Goal: Transaction & Acquisition: Download file/media

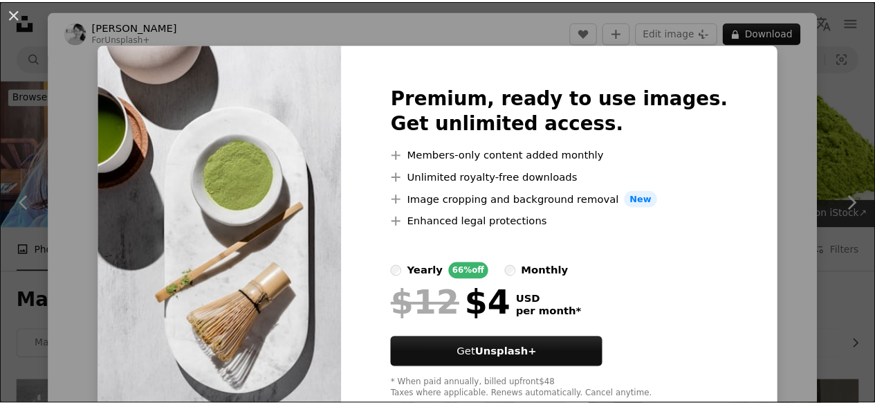
scroll to position [2756, 0]
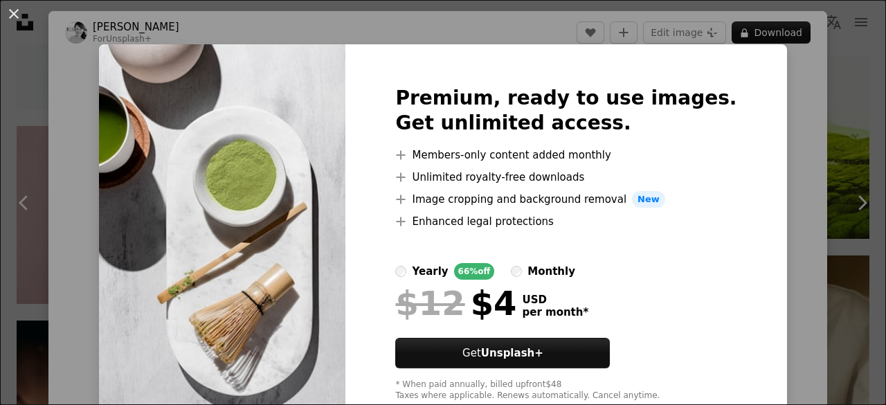
click at [735, 193] on div "Premium, ready to use images. Get unlimited access. A plus sign Members-only co…" at bounding box center [565, 243] width 441 height 399
click at [757, 117] on div "An X shape Premium, ready to use images. Get unlimited access. A plus sign Memb…" at bounding box center [443, 202] width 886 height 405
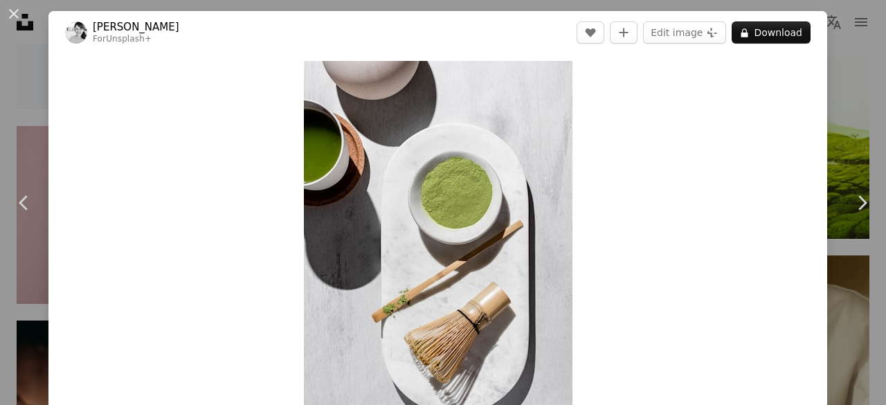
click at [827, 96] on div "An X shape Chevron left Chevron right [PERSON_NAME] For Unsplash+ A heart A plu…" at bounding box center [443, 202] width 886 height 405
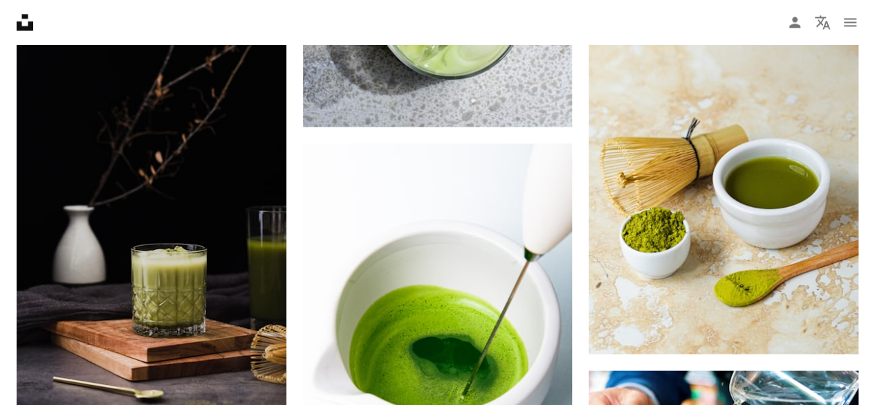
scroll to position [4173, 0]
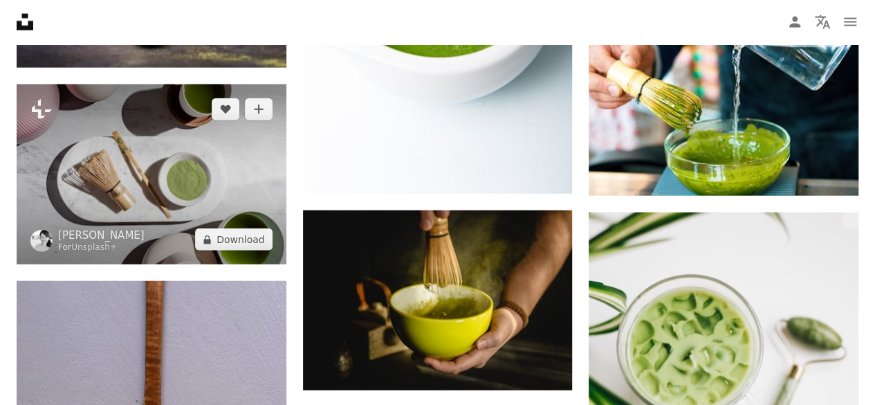
click at [234, 180] on img at bounding box center [152, 174] width 270 height 180
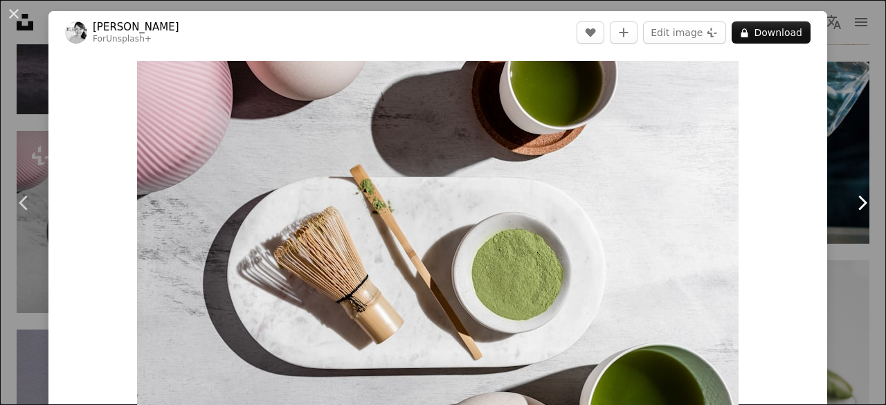
click at [854, 189] on link "Chevron right" at bounding box center [861, 202] width 48 height 133
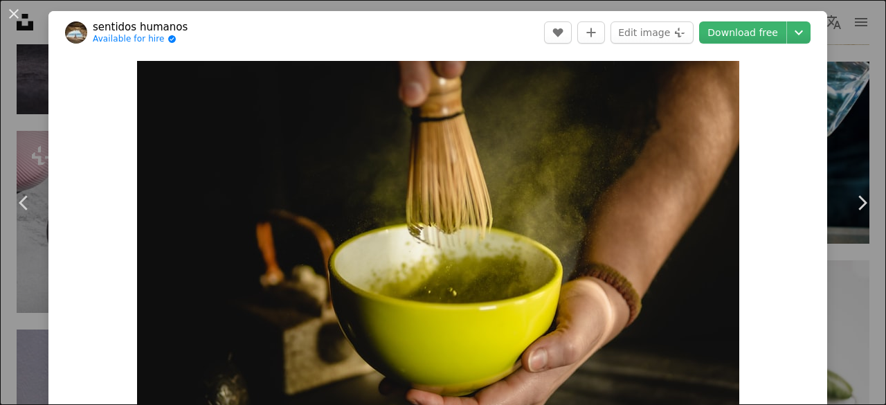
click at [825, 147] on div "An X shape Chevron left Chevron right sentidos humanos Available for hire A che…" at bounding box center [443, 202] width 886 height 405
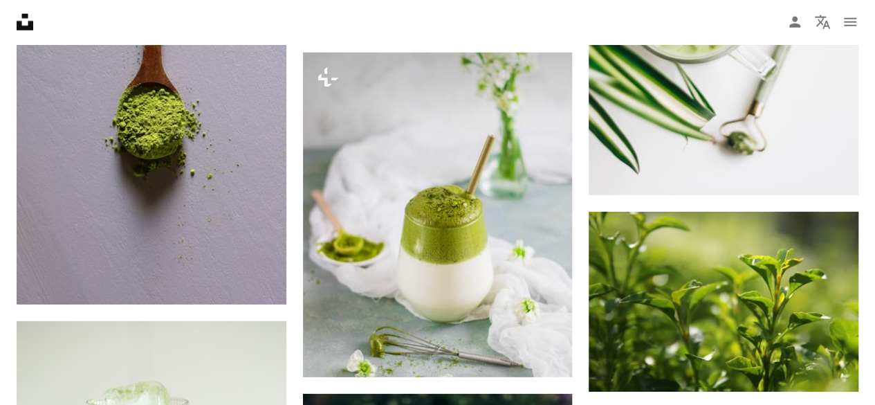
scroll to position [4882, 0]
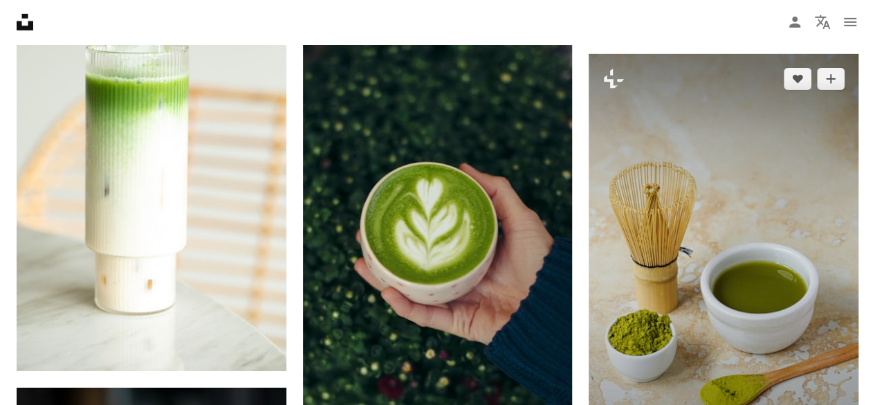
click at [772, 294] on img at bounding box center [724, 256] width 270 height 404
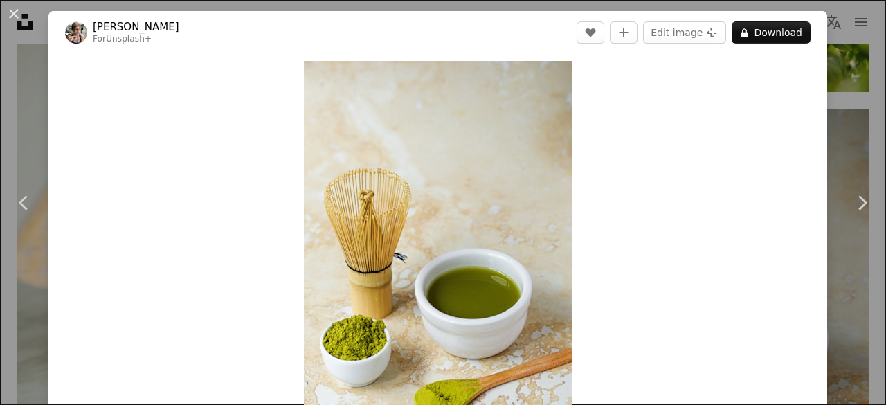
click at [826, 180] on div "An X shape Chevron left Chevron right [PERSON_NAME] For Unsplash+ A heart A plu…" at bounding box center [443, 202] width 886 height 405
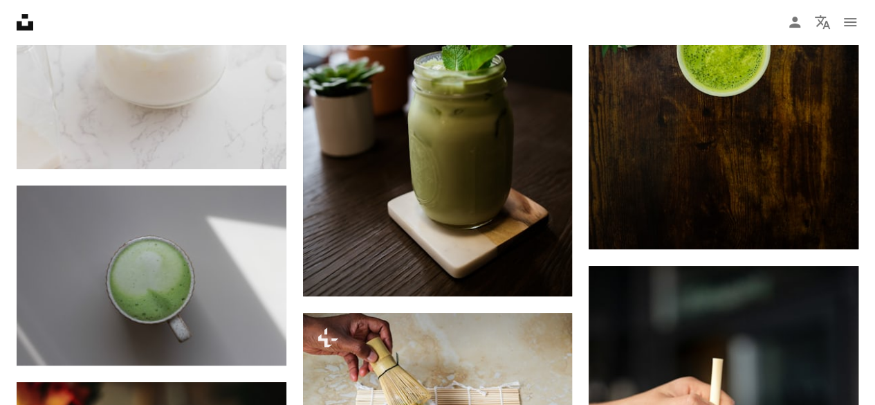
scroll to position [16356, 0]
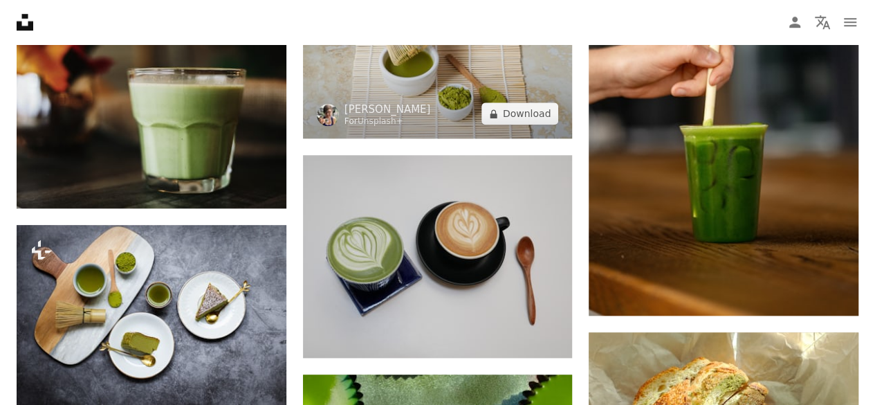
click at [535, 62] on img at bounding box center [438, 48] width 270 height 180
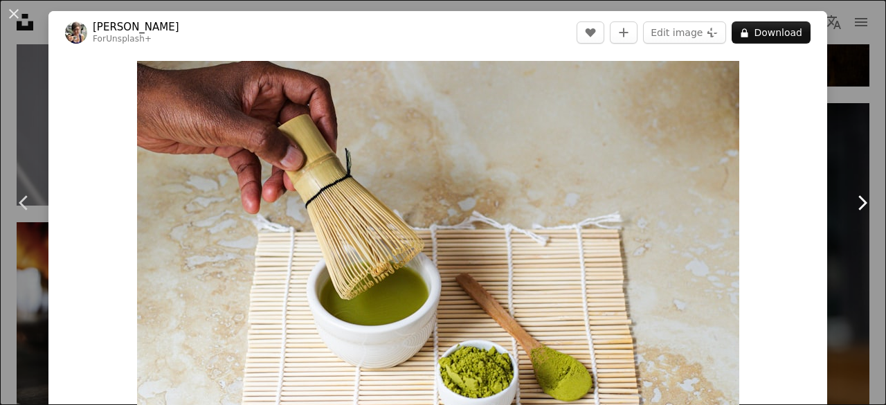
click at [850, 207] on icon "Chevron right" at bounding box center [861, 203] width 22 height 22
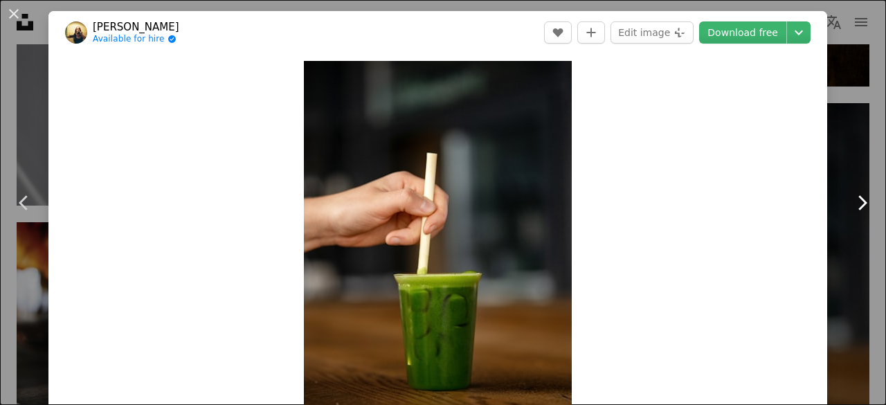
click at [850, 207] on icon "Chevron right" at bounding box center [861, 203] width 22 height 22
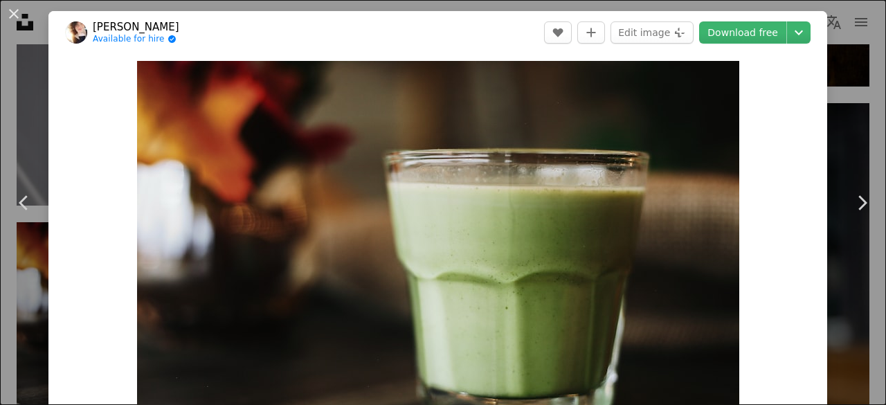
click at [836, 122] on div "An X shape Chevron left Chevron right [PERSON_NAME] Available for hire A checkm…" at bounding box center [443, 202] width 886 height 405
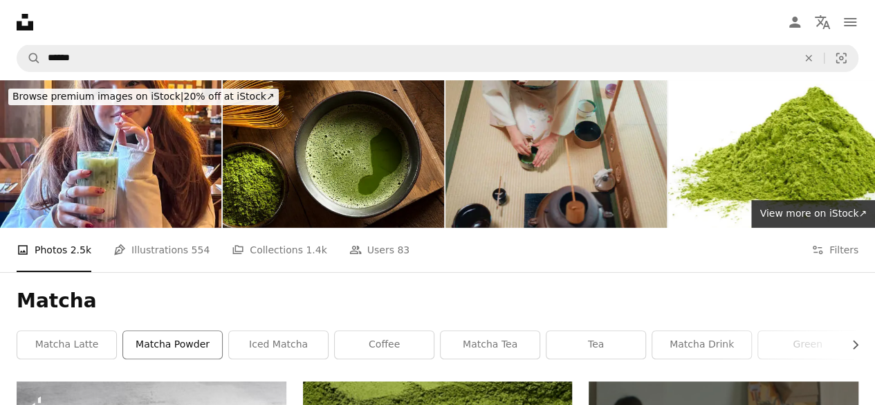
click at [166, 342] on link "matcha powder" at bounding box center [172, 345] width 99 height 28
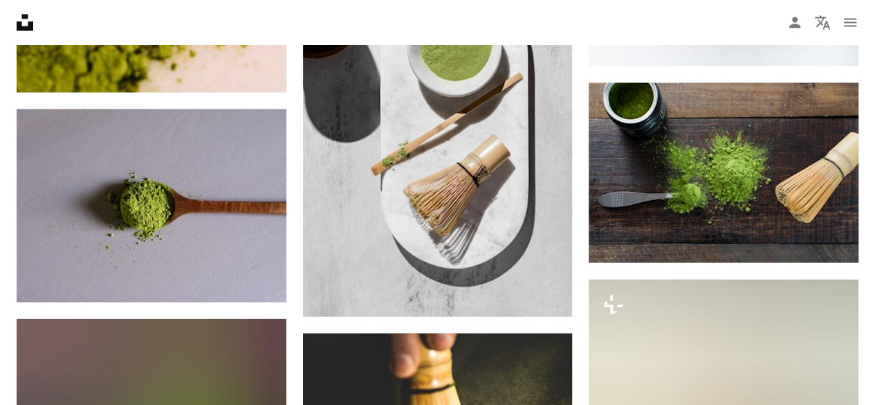
scroll to position [1296, 0]
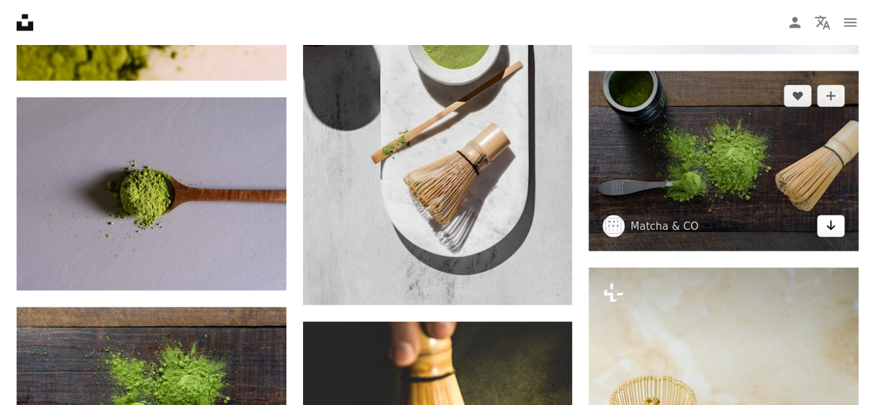
click at [826, 232] on icon "Arrow pointing down" at bounding box center [830, 225] width 11 height 17
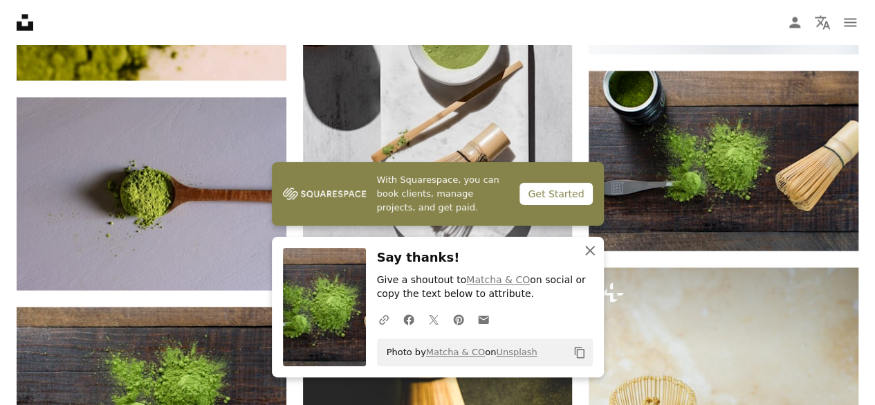
click at [589, 255] on icon "An X shape" at bounding box center [590, 250] width 17 height 17
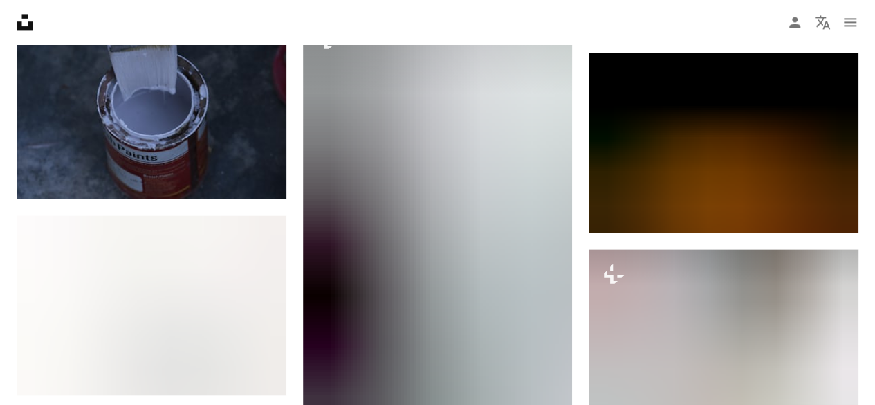
scroll to position [9043, 0]
